Goal: Download file/media

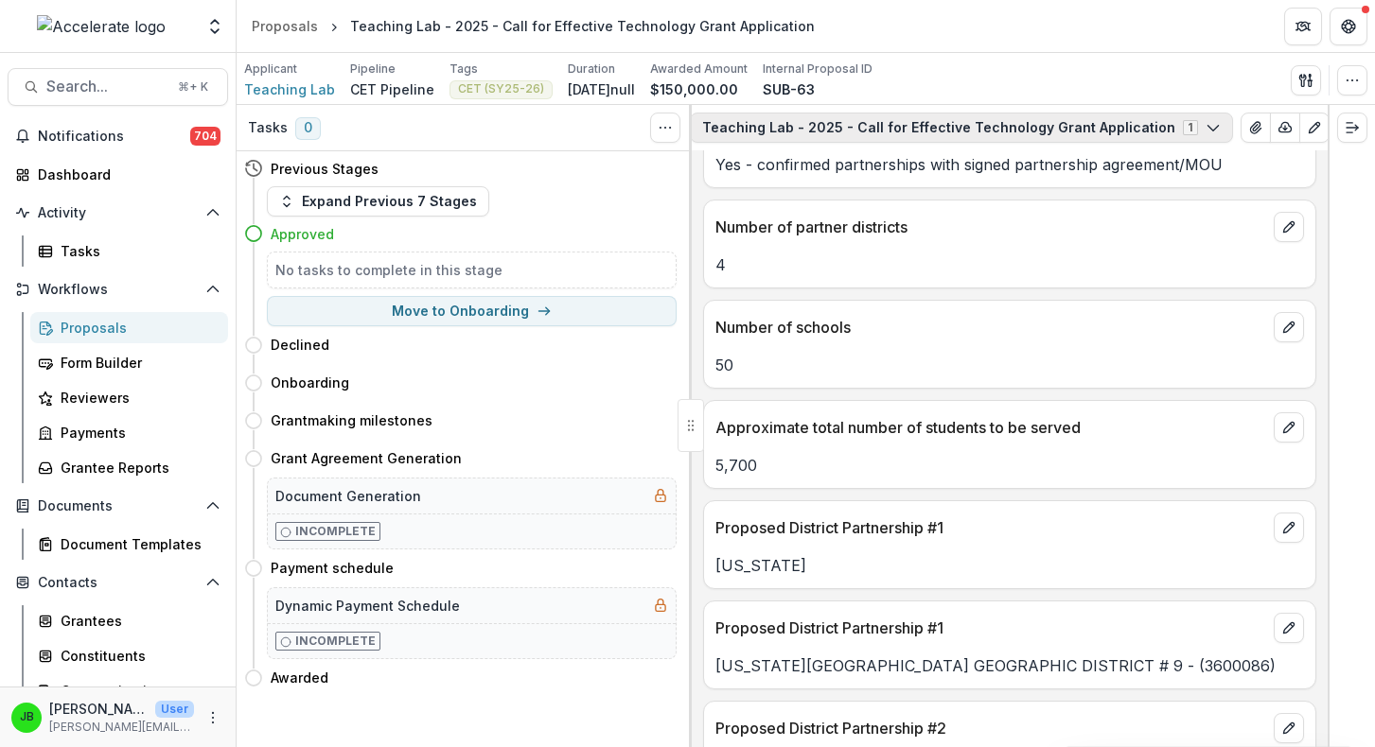
scroll to position [0, 198]
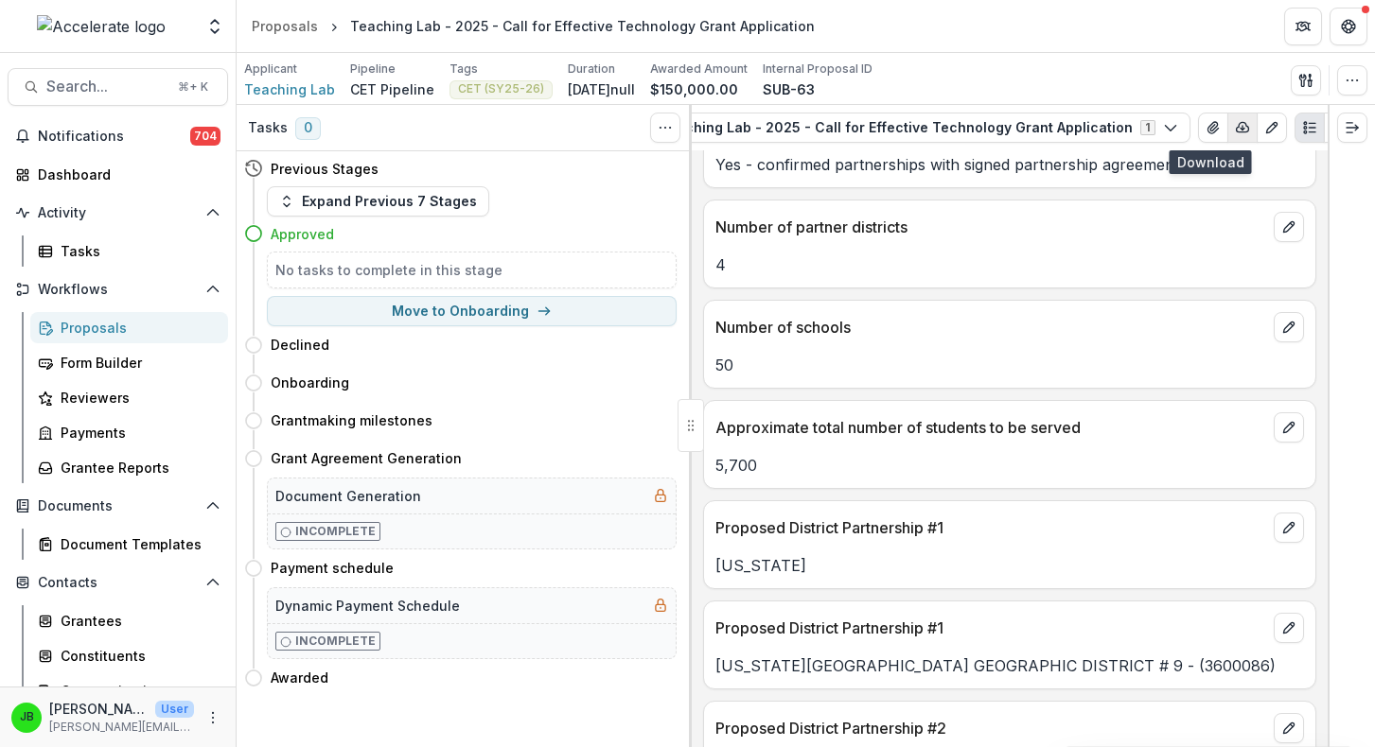
click at [1235, 128] on icon "button" at bounding box center [1242, 127] width 15 height 15
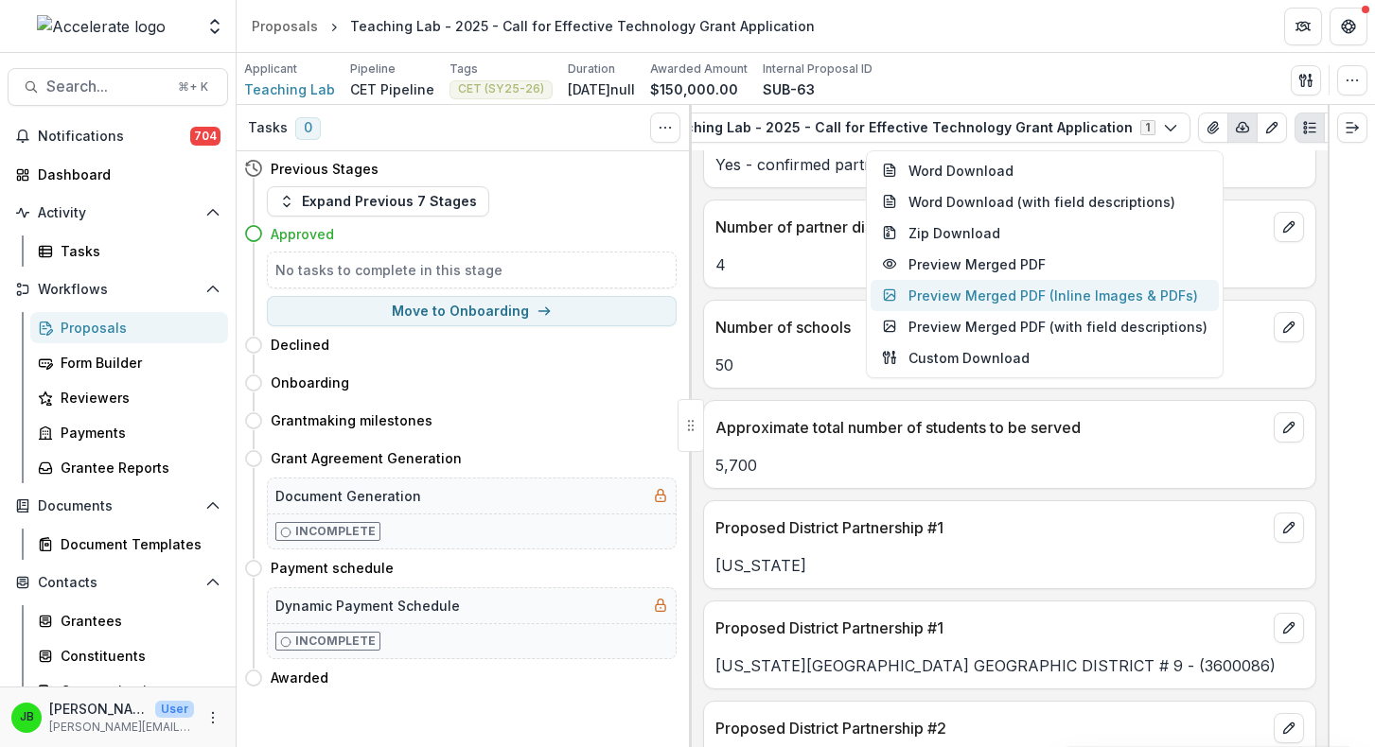
click at [1038, 293] on button "Preview Merged PDF (Inline Images & PDFs)" at bounding box center [1044, 295] width 348 height 31
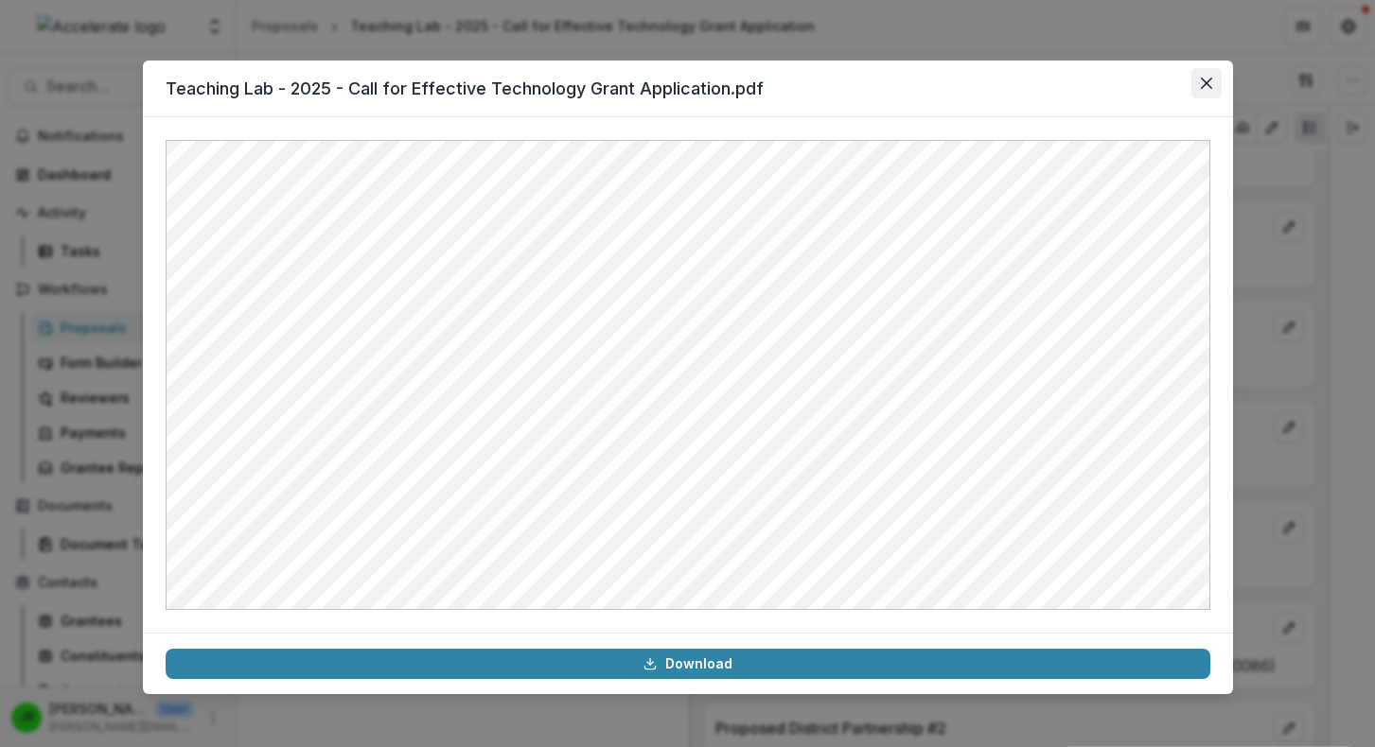
click at [1205, 86] on icon "Close" at bounding box center [1205, 83] width 11 height 11
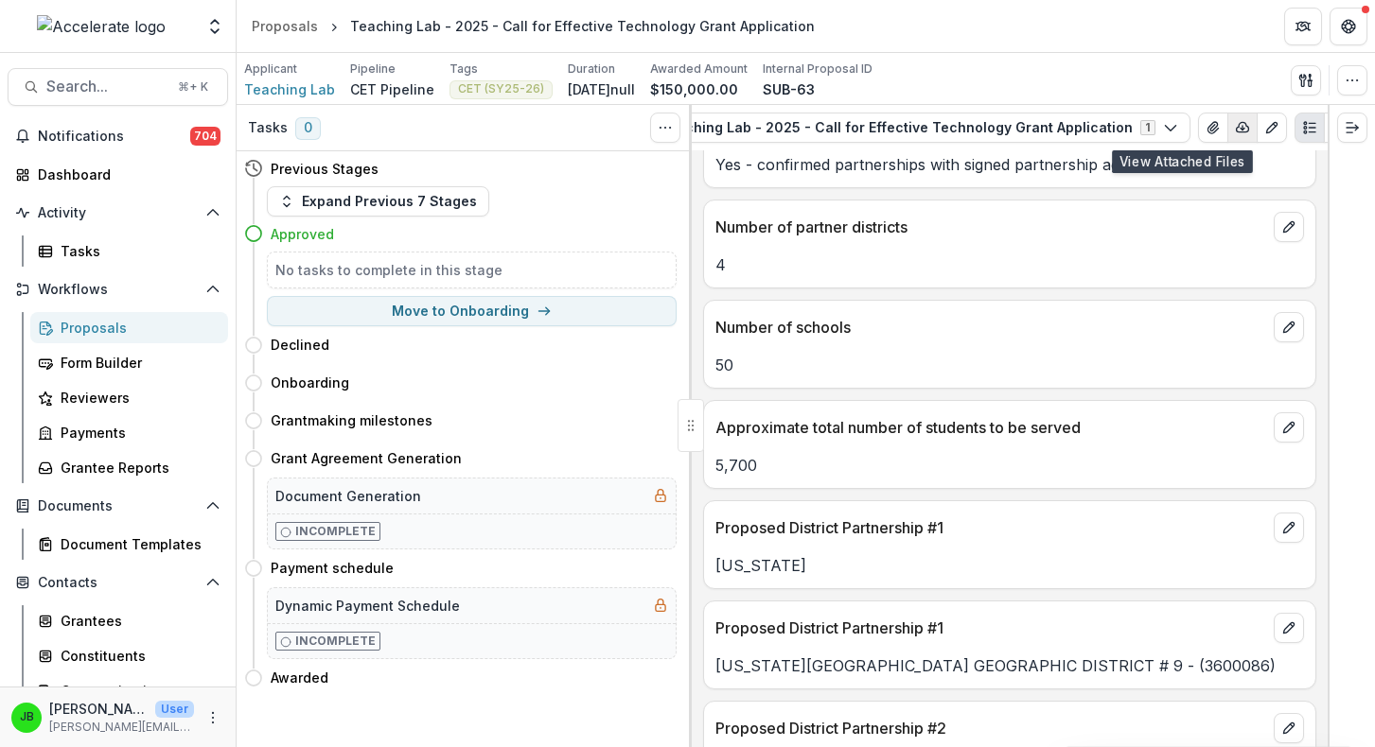
click at [1235, 131] on icon "button" at bounding box center [1242, 127] width 15 height 15
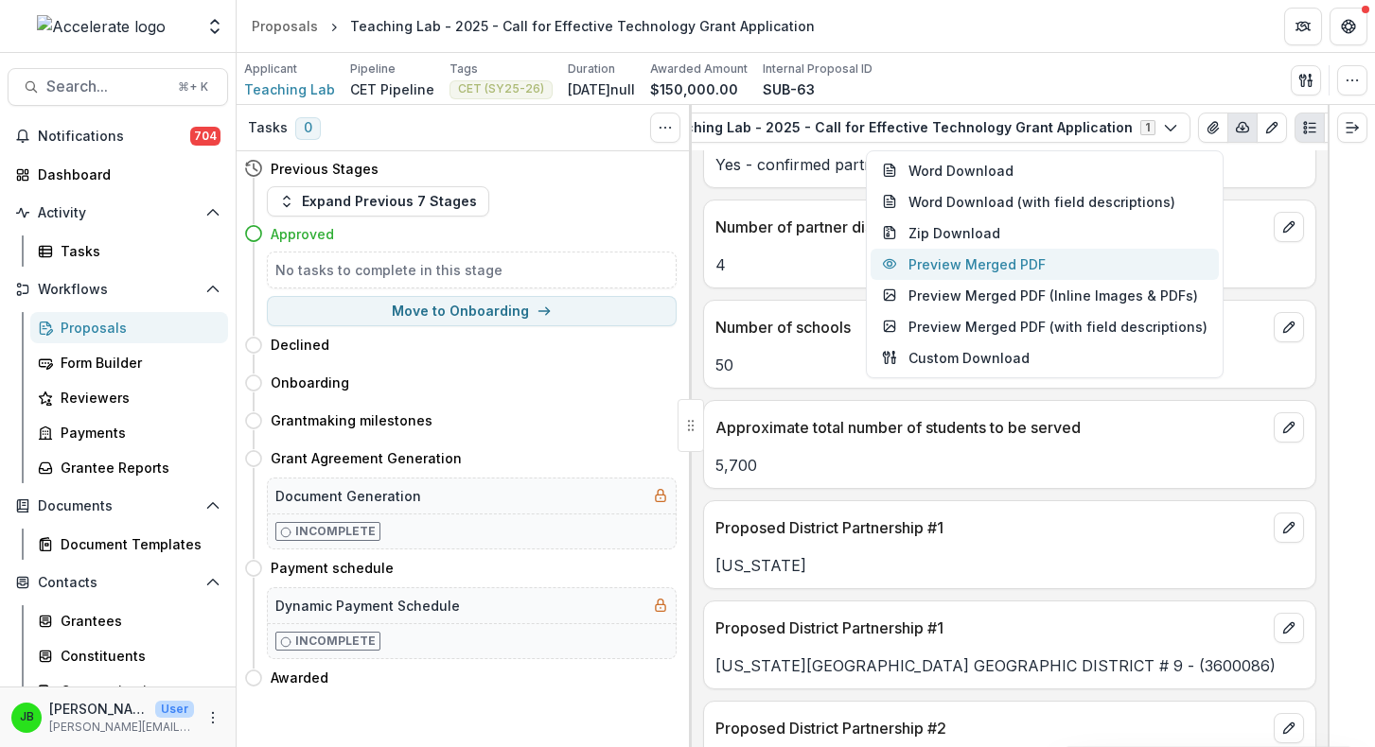
click at [1102, 267] on button "Preview Merged PDF" at bounding box center [1044, 264] width 348 height 31
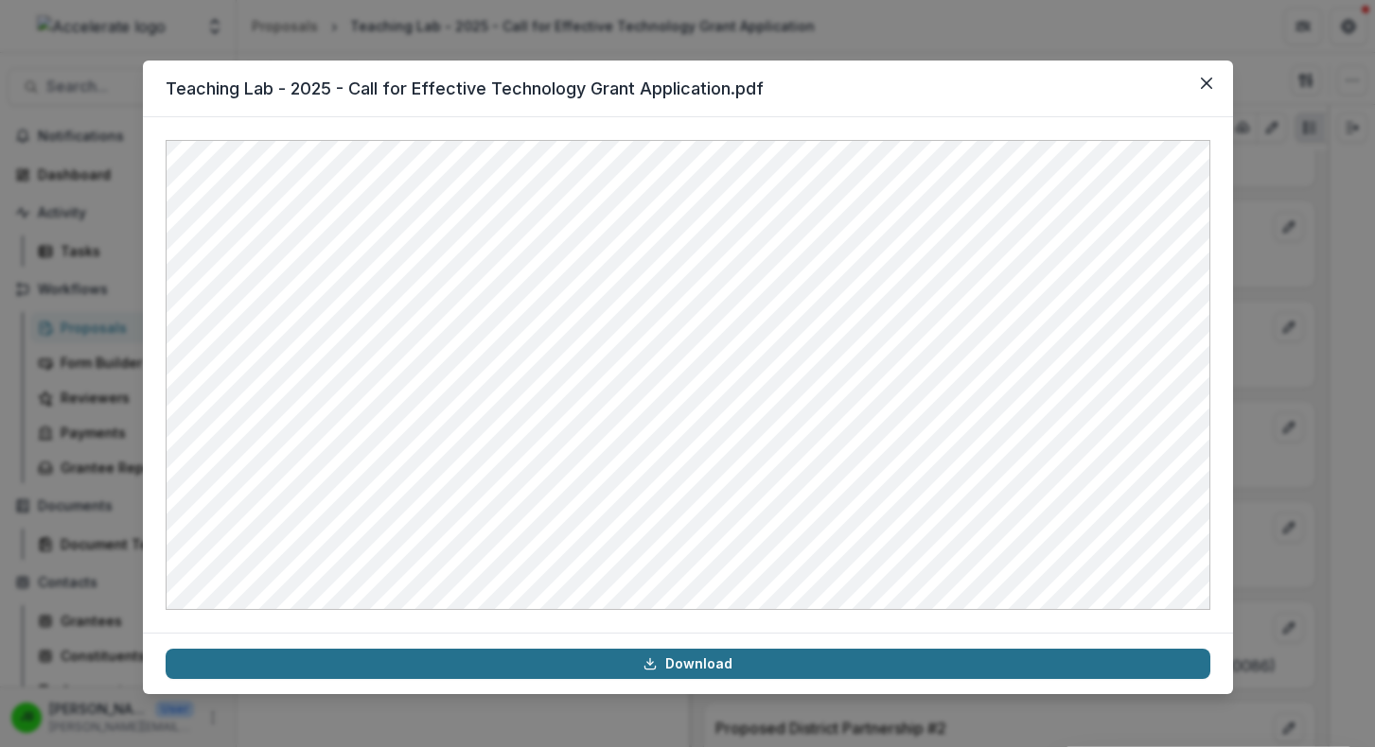
click at [850, 664] on link "Download" at bounding box center [688, 664] width 1044 height 30
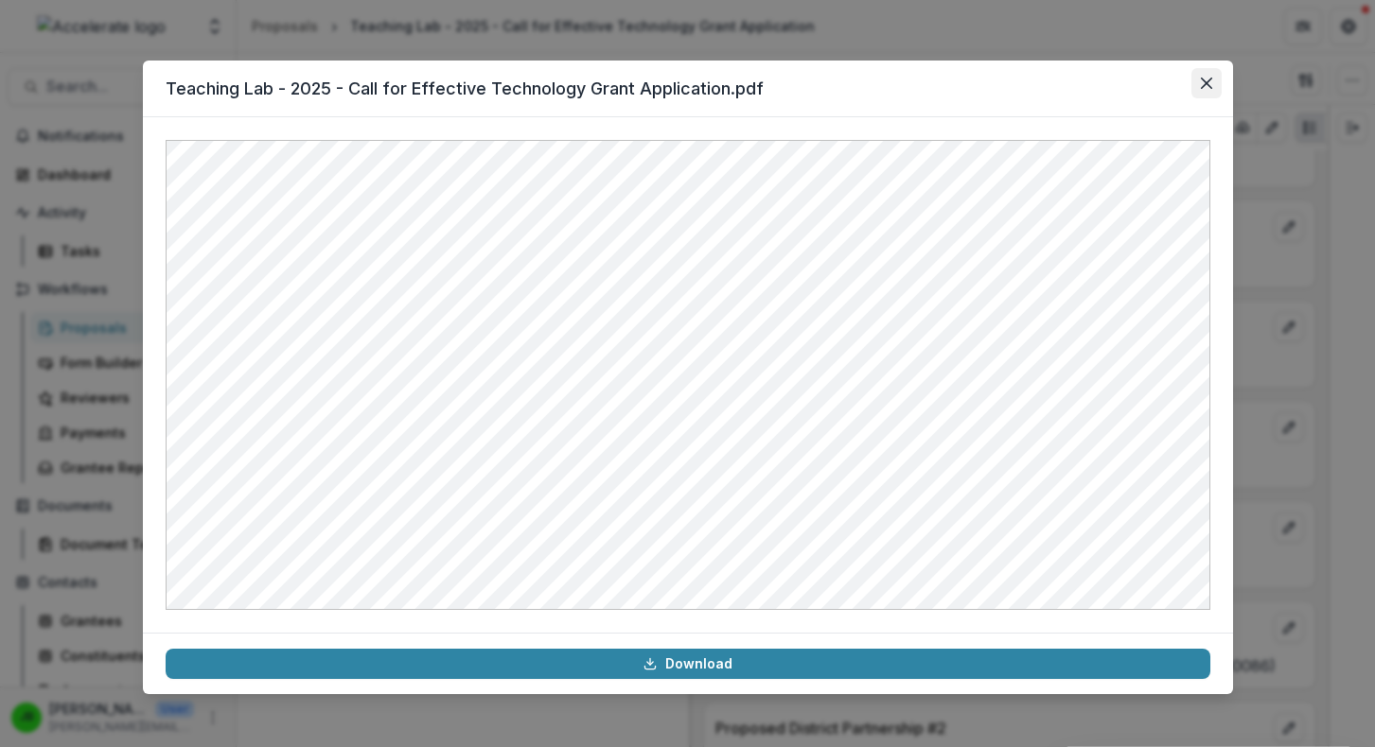
click at [1201, 85] on icon "Close" at bounding box center [1205, 83] width 11 height 11
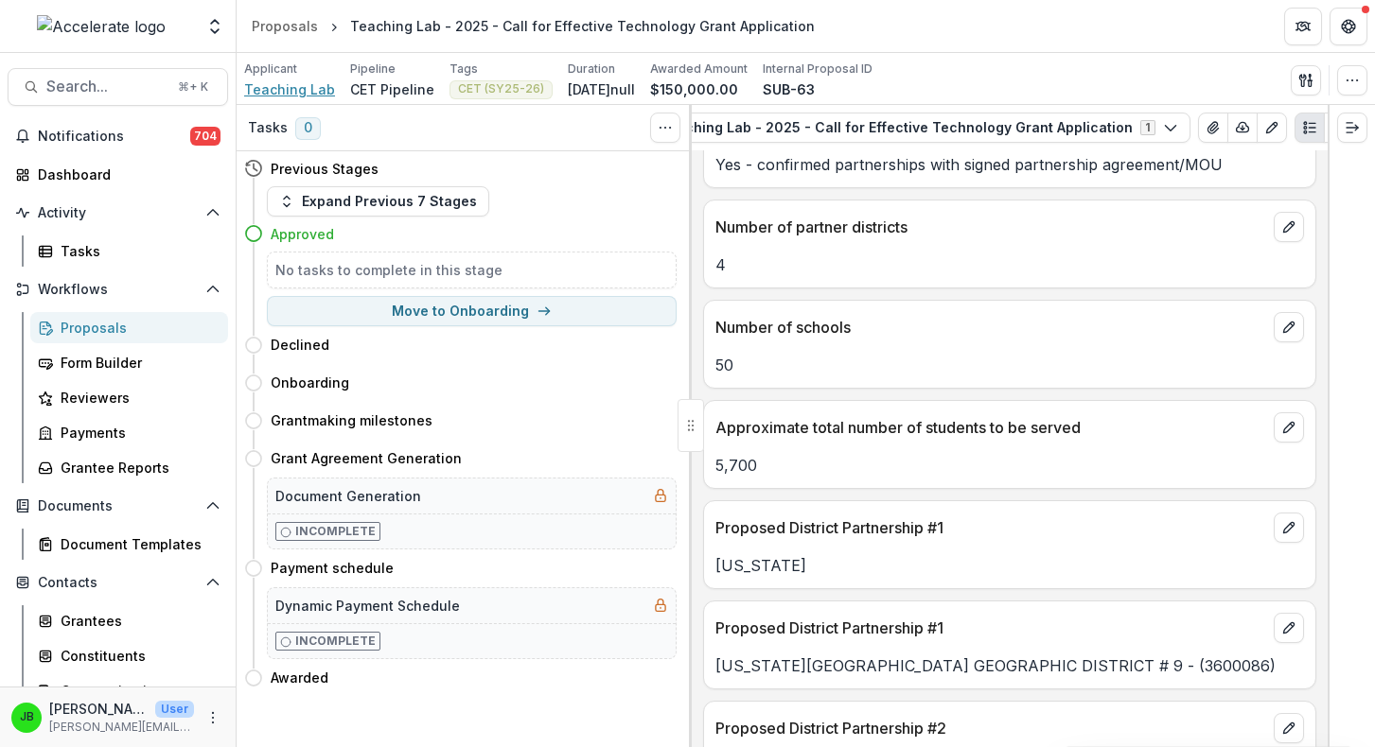
click at [293, 90] on span "Teaching Lab" at bounding box center [289, 89] width 91 height 20
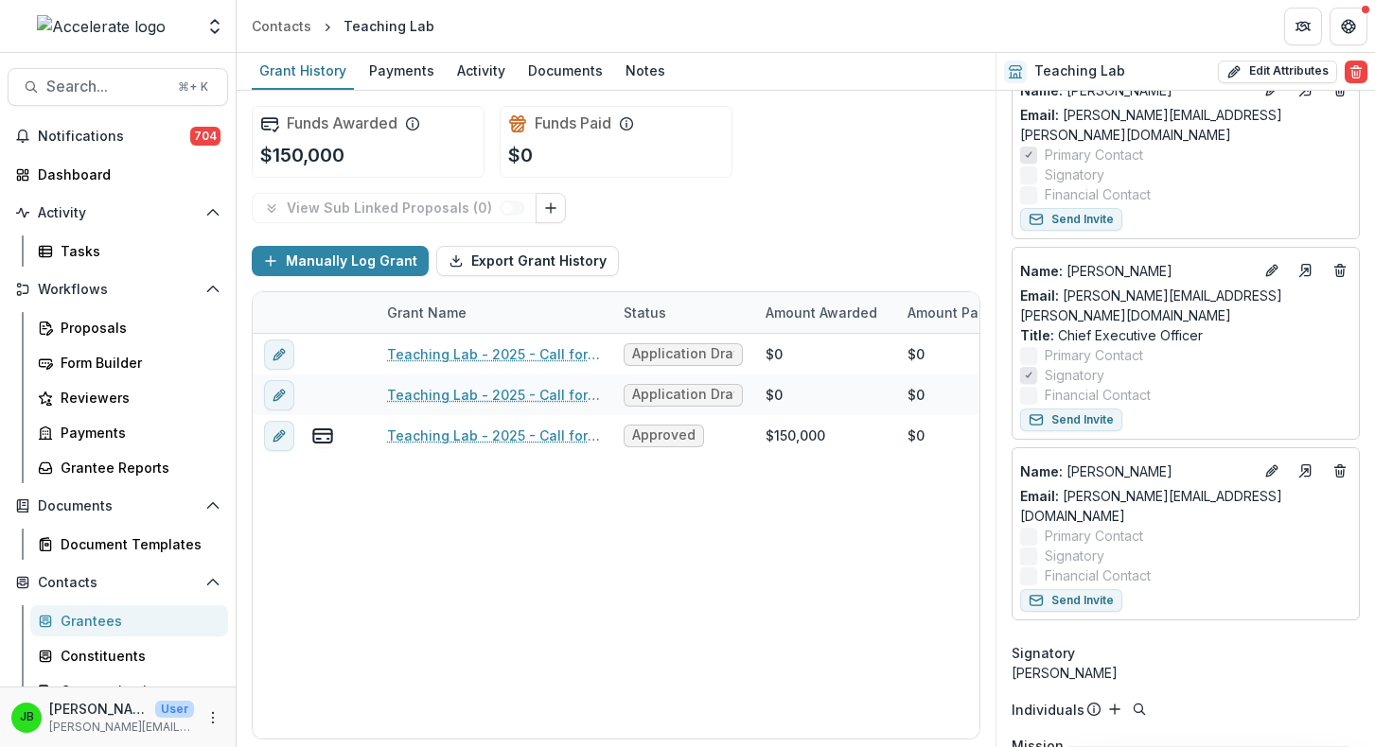
scroll to position [257, 0]
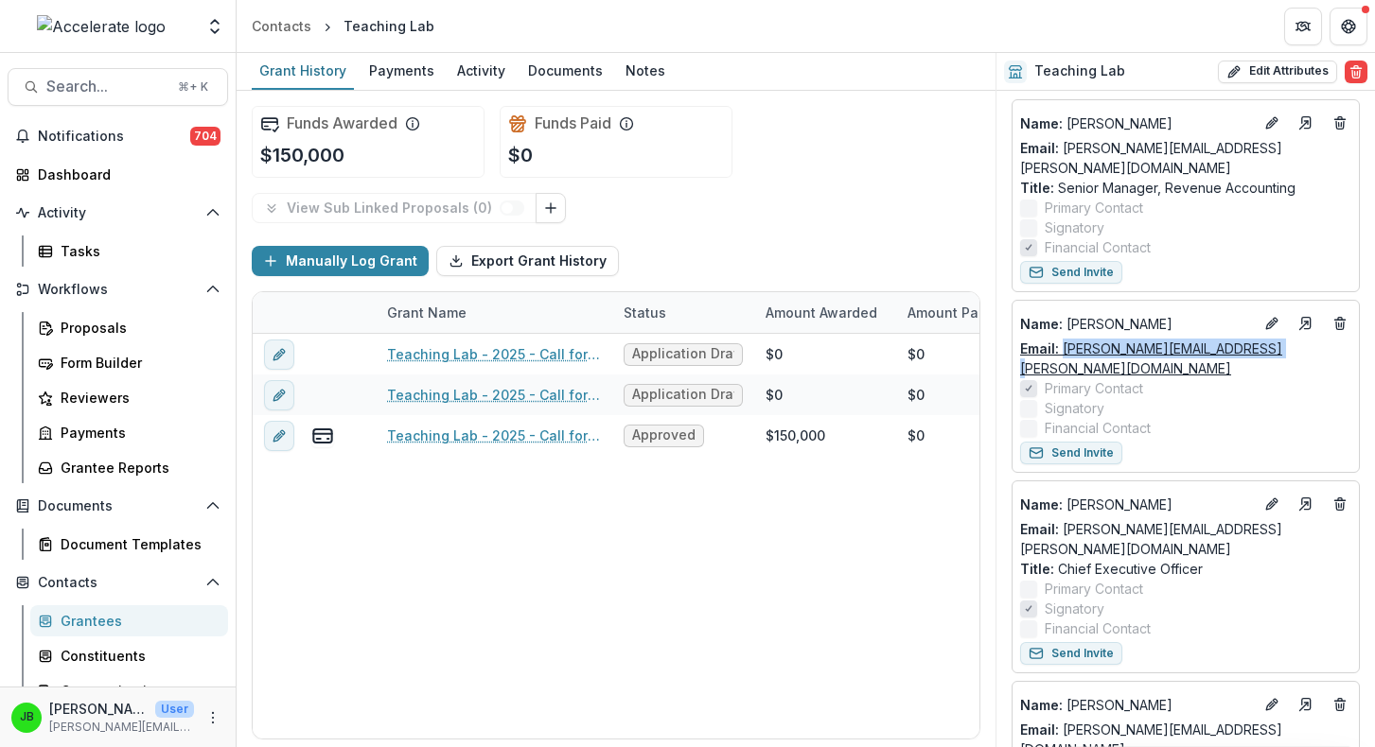
drag, startPoint x: 1254, startPoint y: 334, endPoint x: 1060, endPoint y: 334, distance: 193.9
click at [1060, 339] on div "Email: [PERSON_NAME][EMAIL_ADDRESS][PERSON_NAME][DOMAIN_NAME]" at bounding box center [1185, 359] width 331 height 40
copy link "[PERSON_NAME][EMAIL_ADDRESS][PERSON_NAME][DOMAIN_NAME]"
